Goal: Task Accomplishment & Management: Complete application form

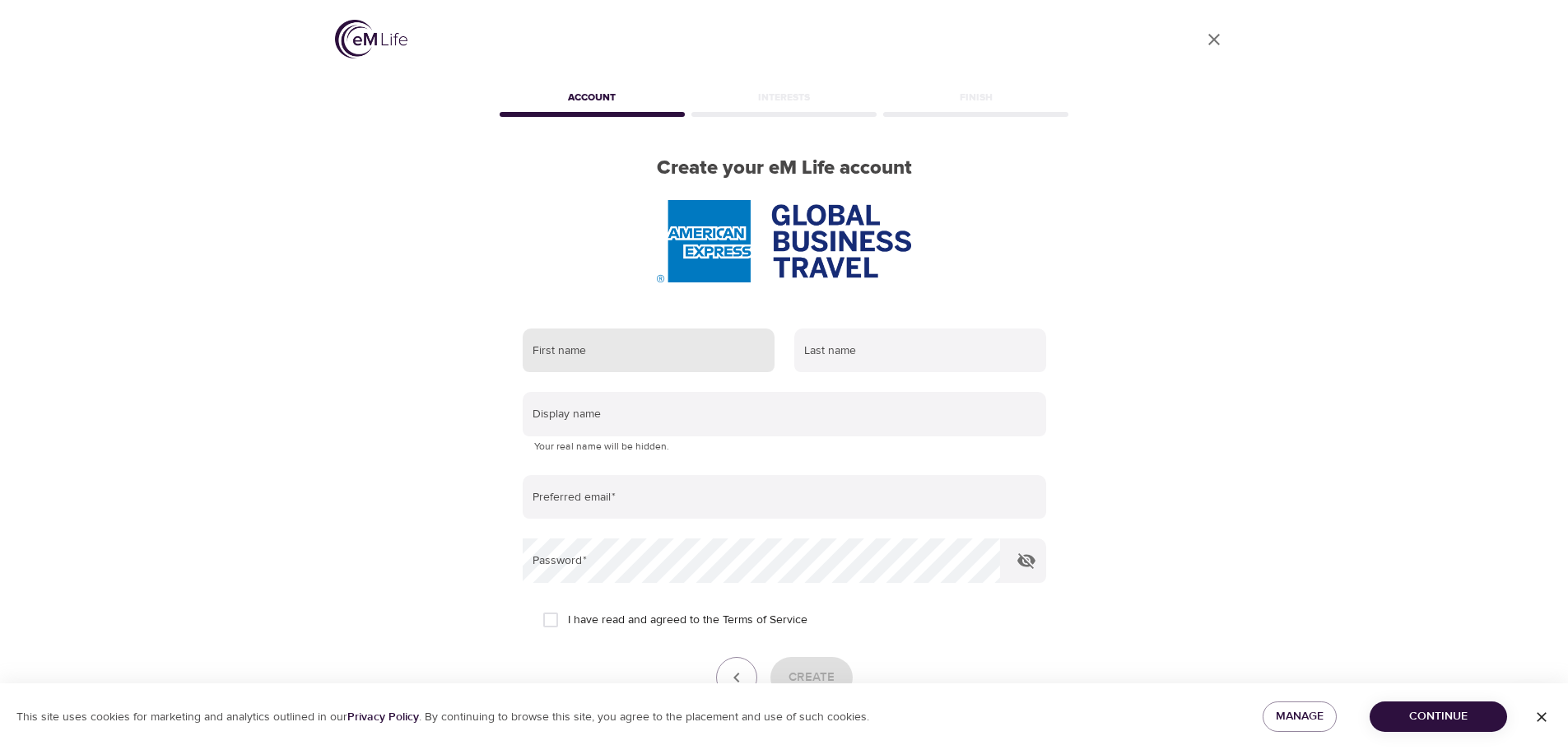
click at [557, 354] on input "text" at bounding box center [648, 351] width 252 height 45
type input "[PERSON_NAME]"
type input "Schmeiler"
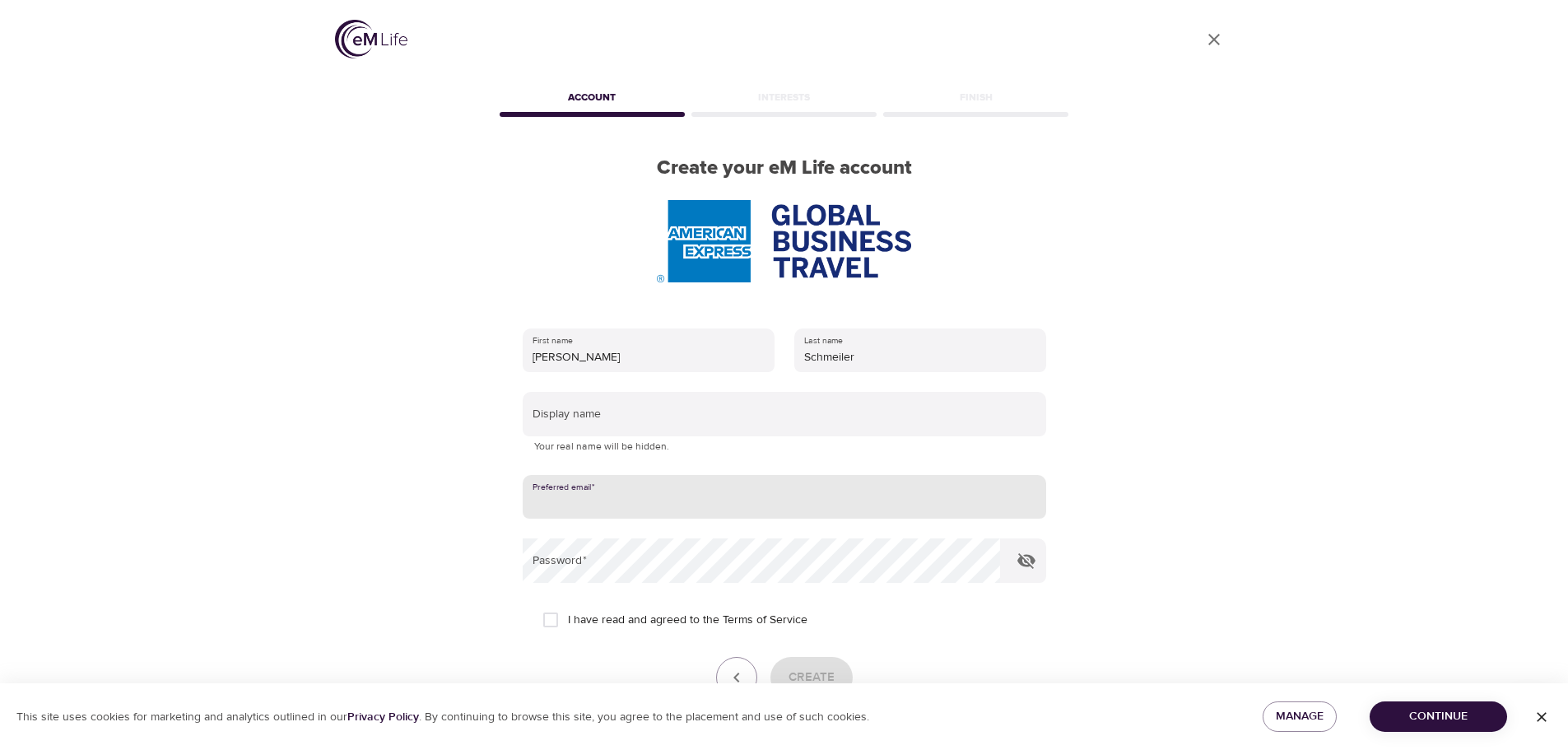
click at [564, 499] on input "email" at bounding box center [784, 497] width 523 height 45
type input "[PERSON_NAME][EMAIL_ADDRESS][PERSON_NAME][DOMAIN_NAME]"
click at [1210, 422] on div "User Profile Account Interests Finish Create your eM Life account First name [P…" at bounding box center [784, 375] width 939 height 750
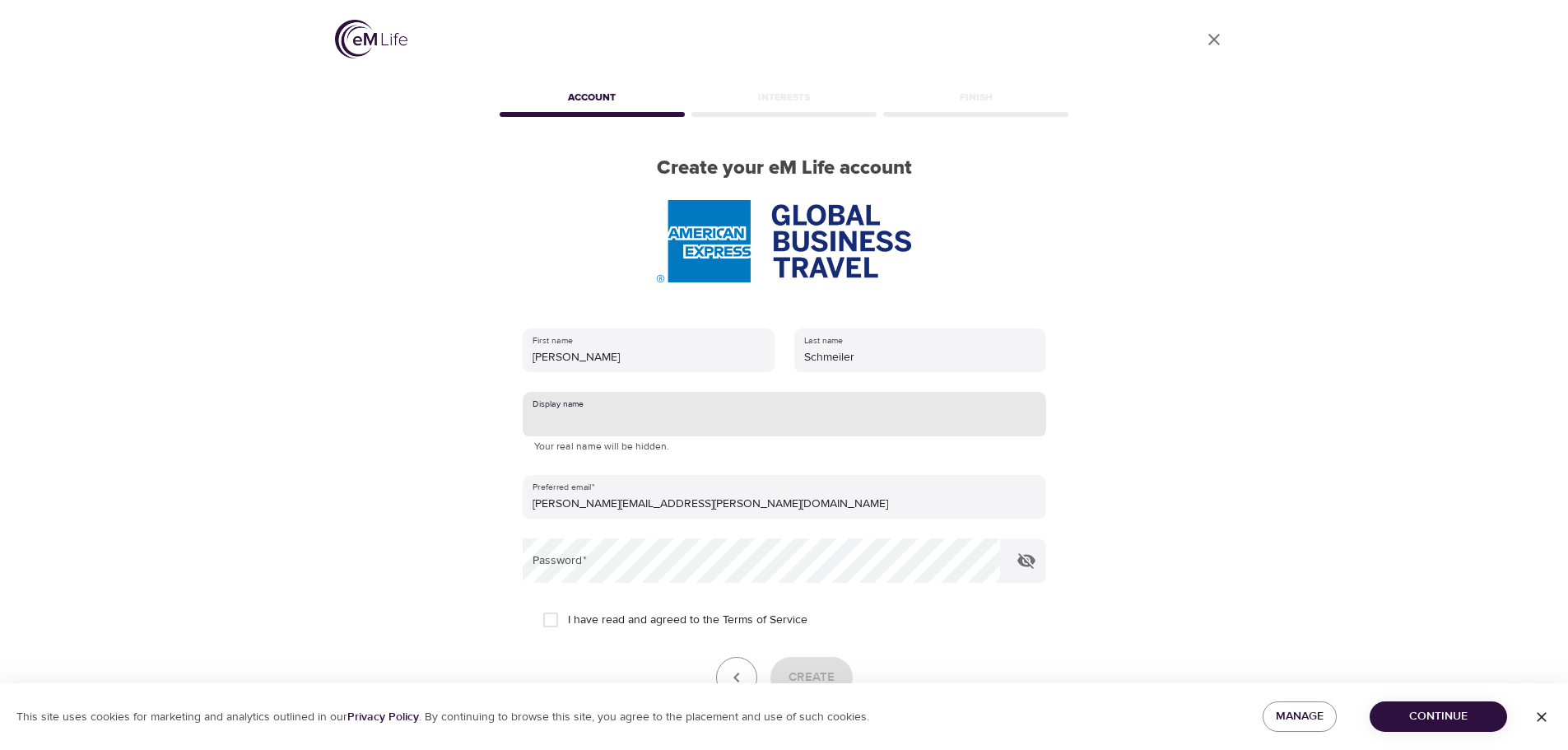
click at [558, 426] on input "text" at bounding box center [784, 414] width 523 height 45
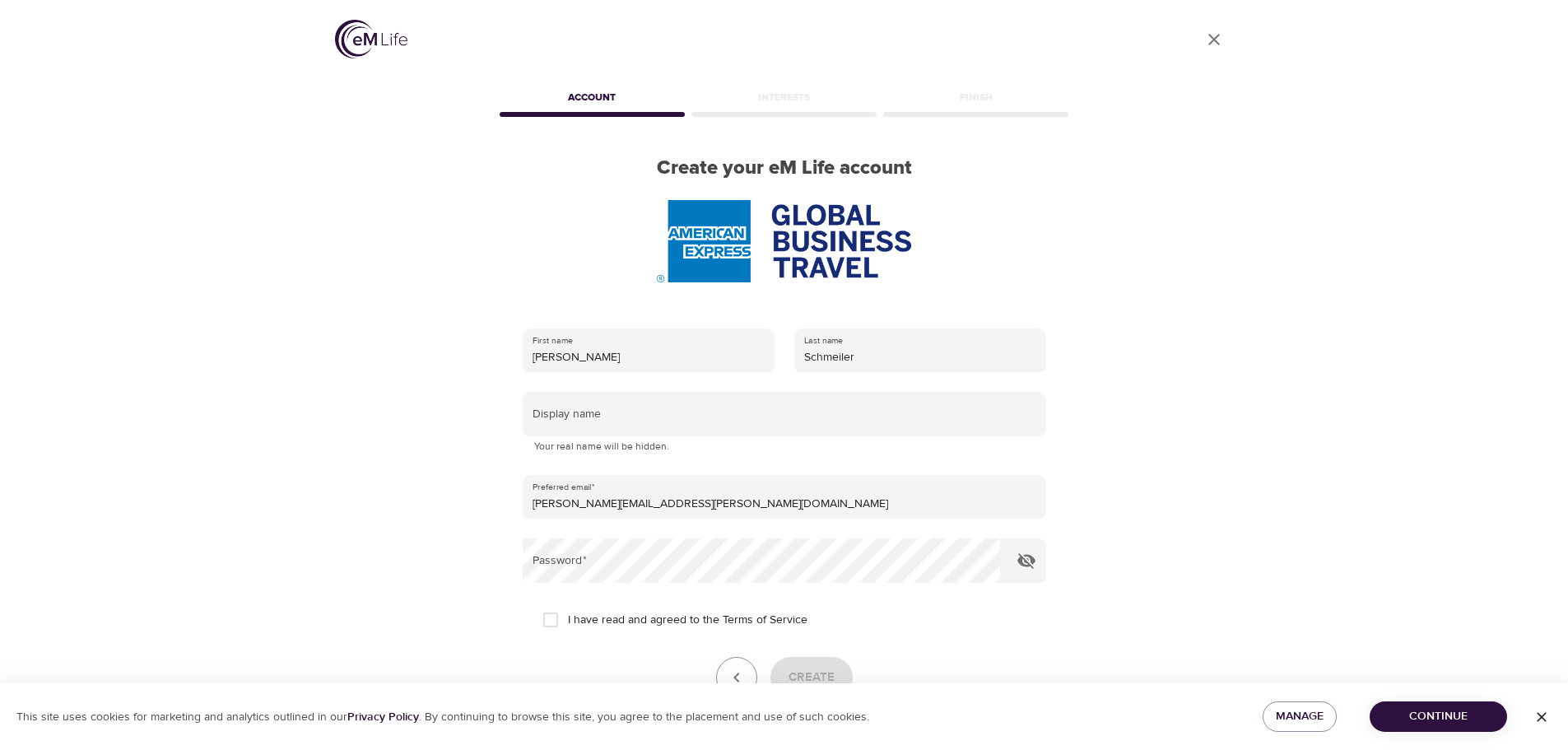
click at [1272, 424] on div "User Profile Account Interests Finish Create your eM Life account First name [P…" at bounding box center [784, 375] width 1568 height 750
click at [234, 440] on div "User Profile Account Interests Finish Create your eM Life account First name [P…" at bounding box center [784, 375] width 1568 height 750
